Goal: Task Accomplishment & Management: Complete application form

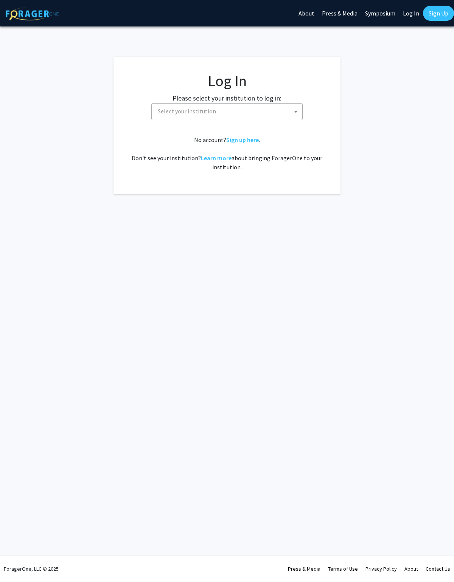
click at [254, 107] on span "Select your institution" at bounding box center [228, 111] width 147 height 15
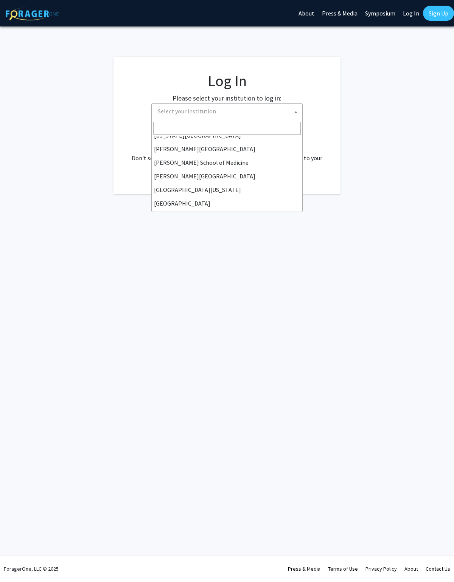
scroll to position [178, 0]
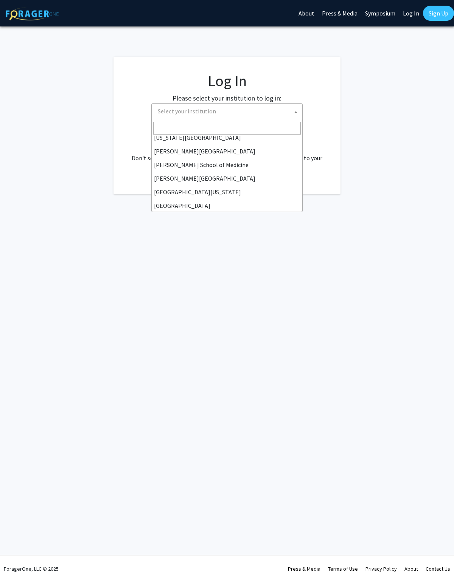
select select "28"
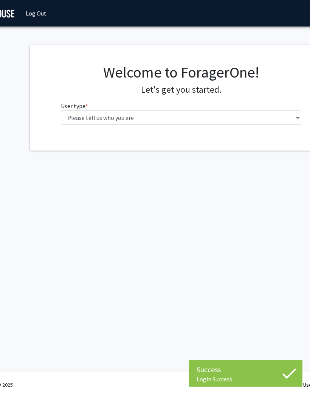
scroll to position [0, 51]
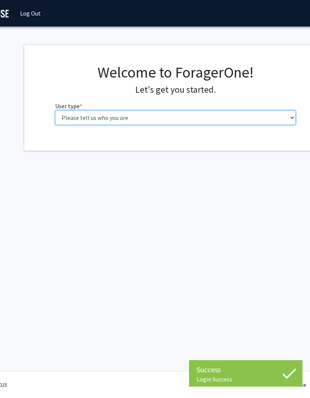
click at [232, 116] on select "Please tell us who you are Undergraduate Student Master's Student Doctoral Cand…" at bounding box center [175, 117] width 241 height 14
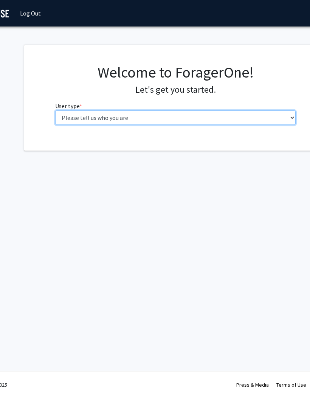
select select "1: undergrad"
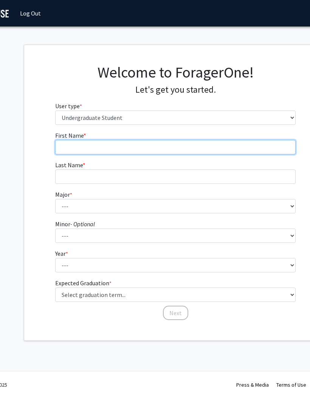
click at [190, 151] on input "First Name * required" at bounding box center [175, 147] width 241 height 14
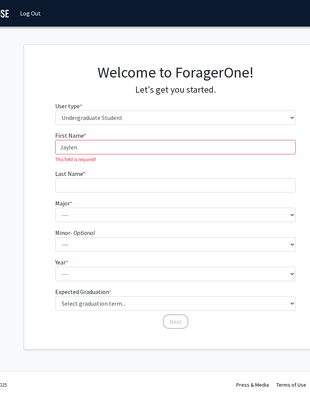
type input "Jaylen"
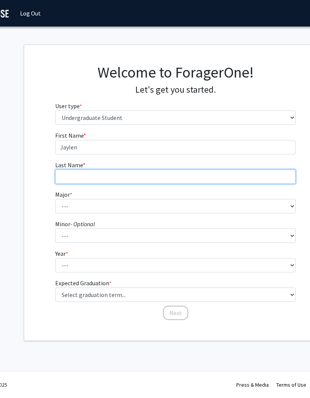
click at [191, 180] on input "Last Name * required" at bounding box center [175, 176] width 241 height 14
type input "Anerson"
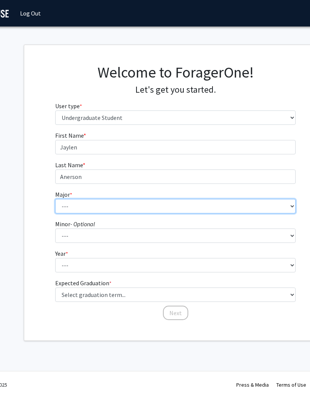
click at [209, 202] on select "--- Africana Studies Applied Physics Art History Art Studies Biology Business A…" at bounding box center [175, 206] width 241 height 14
select select "5: 2095"
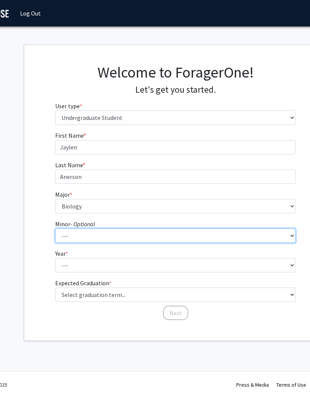
click at [156, 233] on select "--- Accounting Africana Studies Art Art History Biology Business Administration…" at bounding box center [175, 235] width 241 height 14
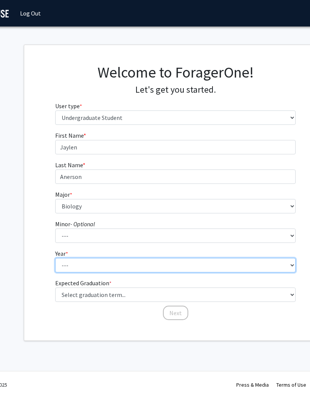
click at [184, 266] on select "--- First-year Sophomore Junior Senior Postbaccalaureate Certificate" at bounding box center [175, 265] width 241 height 14
select select "3: junior"
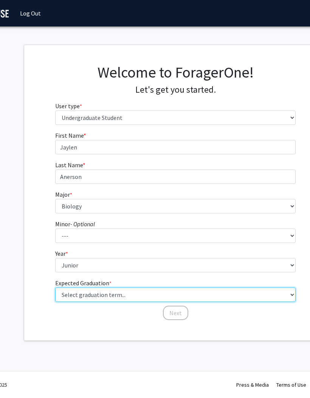
click at [169, 296] on select "Select graduation term... Spring 2025 Summer 2025 Fall 2025 Winter 2025 Spring …" at bounding box center [175, 294] width 241 height 14
click at [156, 293] on select "Select graduation term... Spring 2025 Summer 2025 Fall 2025 Winter 2025 Spring …" at bounding box center [175, 294] width 241 height 14
select select "9: spring_2027"
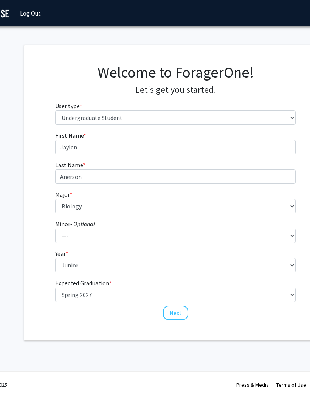
click at [178, 311] on button "Next" at bounding box center [175, 312] width 25 height 14
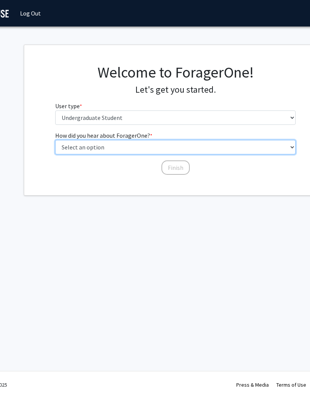
click at [177, 150] on select "Select an option Peer/student recommendation Faculty/staff recommendation Unive…" at bounding box center [175, 147] width 241 height 14
select select "2: faculty_recommendation"
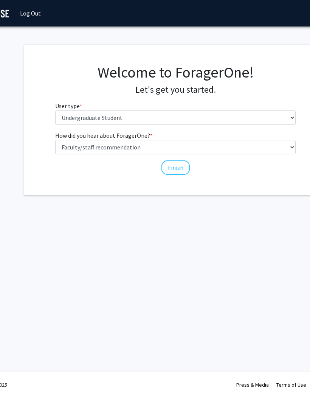
click at [179, 173] on button "Finish" at bounding box center [175, 167] width 28 height 14
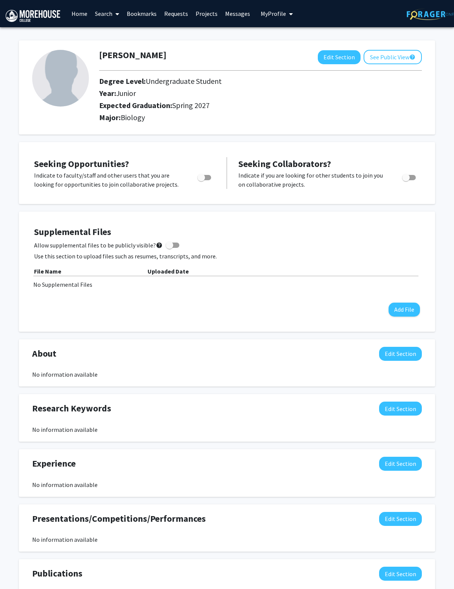
click at [310, 56] on button "See Public View help" at bounding box center [392, 57] width 58 height 14
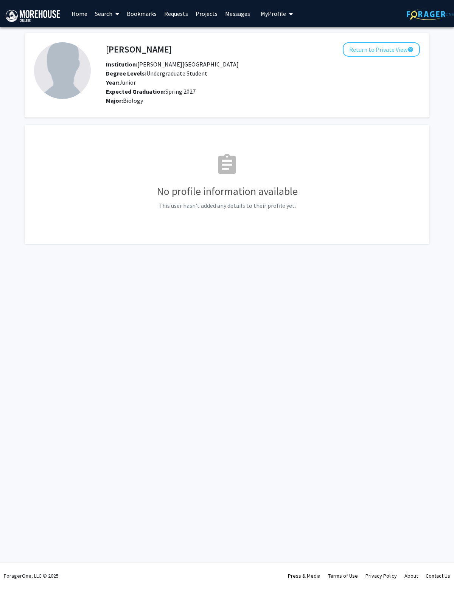
click at [310, 45] on button "Return to Private View help" at bounding box center [380, 49] width 77 height 14
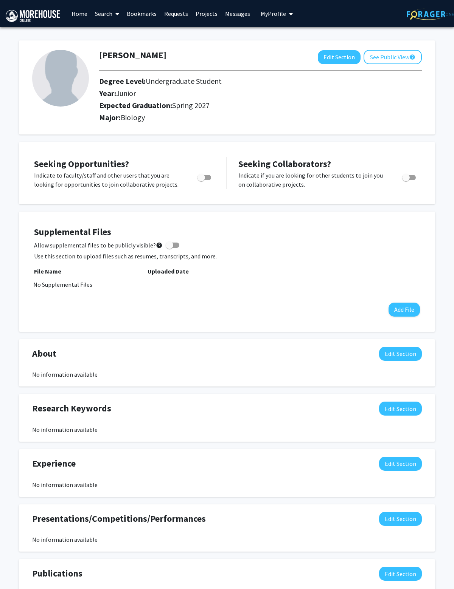
click at [283, 14] on span "My Profile" at bounding box center [272, 14] width 25 height 8
click at [309, 43] on span "View Profile" at bounding box center [308, 43] width 46 height 8
click at [293, 15] on icon "My profile dropdown to access profile and logout" at bounding box center [291, 14] width 4 height 6
click at [296, 42] on span "View Profile" at bounding box center [308, 43] width 46 height 8
click at [286, 13] on span "My Profile" at bounding box center [272, 14] width 25 height 8
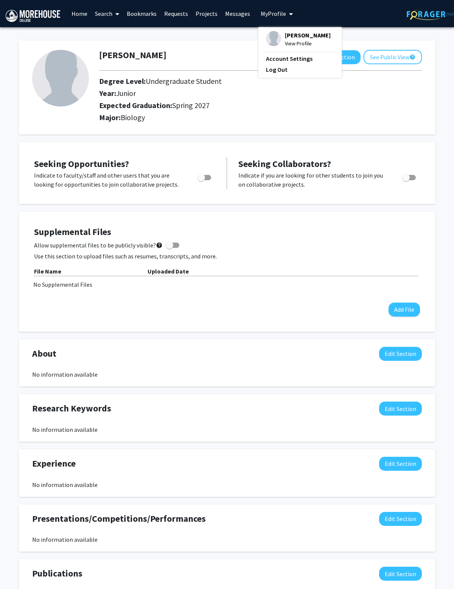
click at [281, 39] on img at bounding box center [273, 38] width 15 height 15
